Goal: Task Accomplishment & Management: Manage account settings

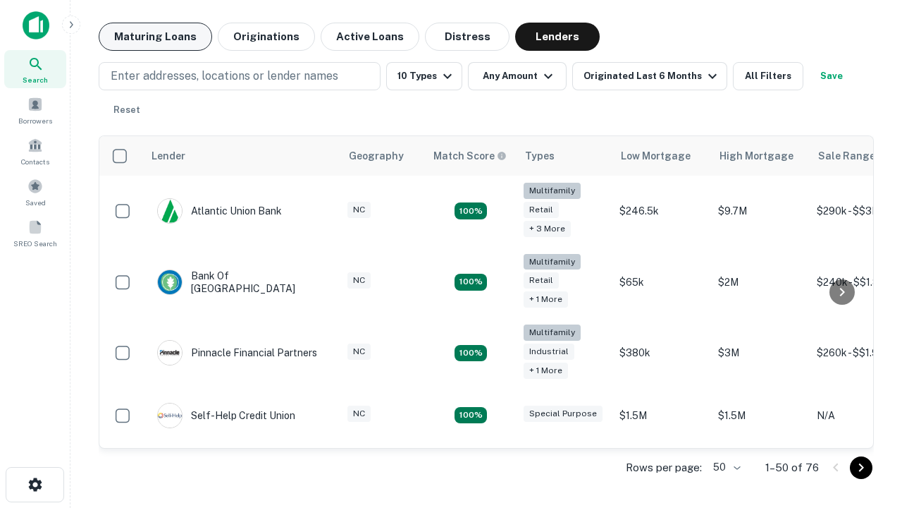
click at [155, 37] on button "Maturing Loans" at bounding box center [155, 37] width 113 height 28
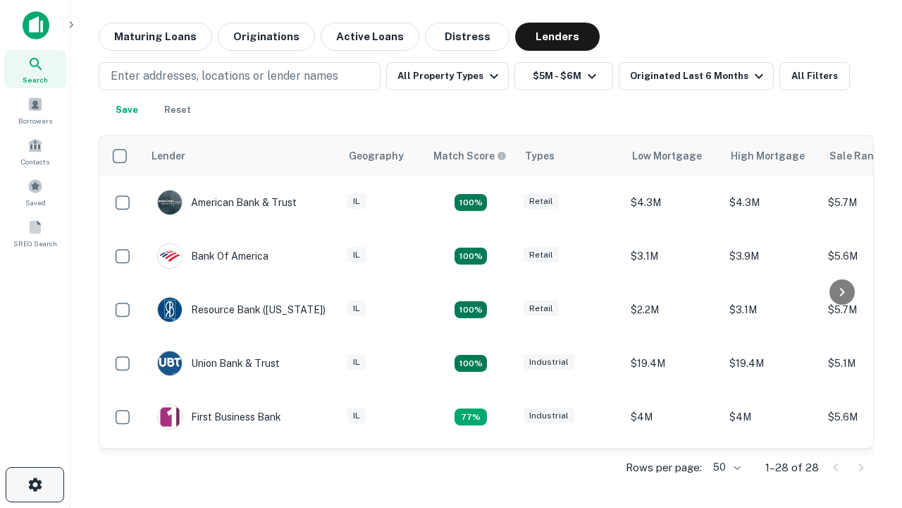
click at [35, 484] on icon "button" at bounding box center [35, 484] width 17 height 17
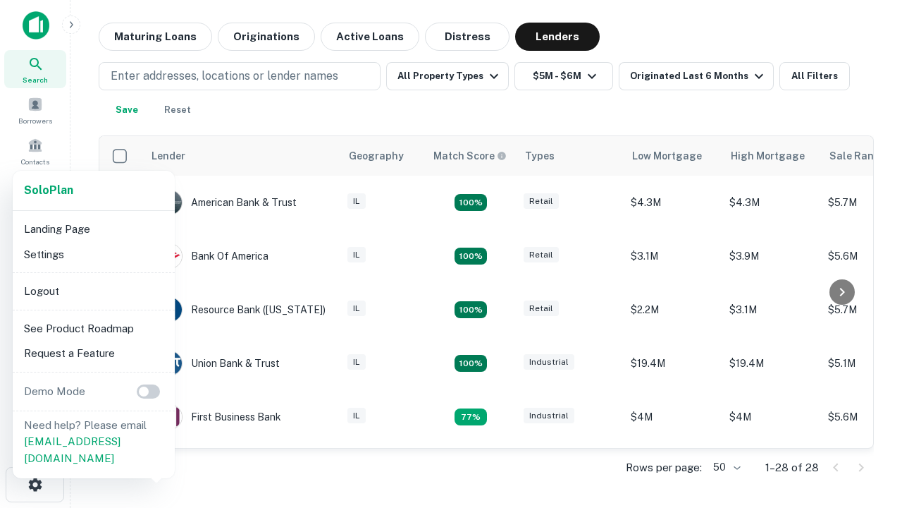
click at [93, 290] on li "Logout" at bounding box center [93, 290] width 151 height 25
